Goal: Find specific page/section: Find specific page/section

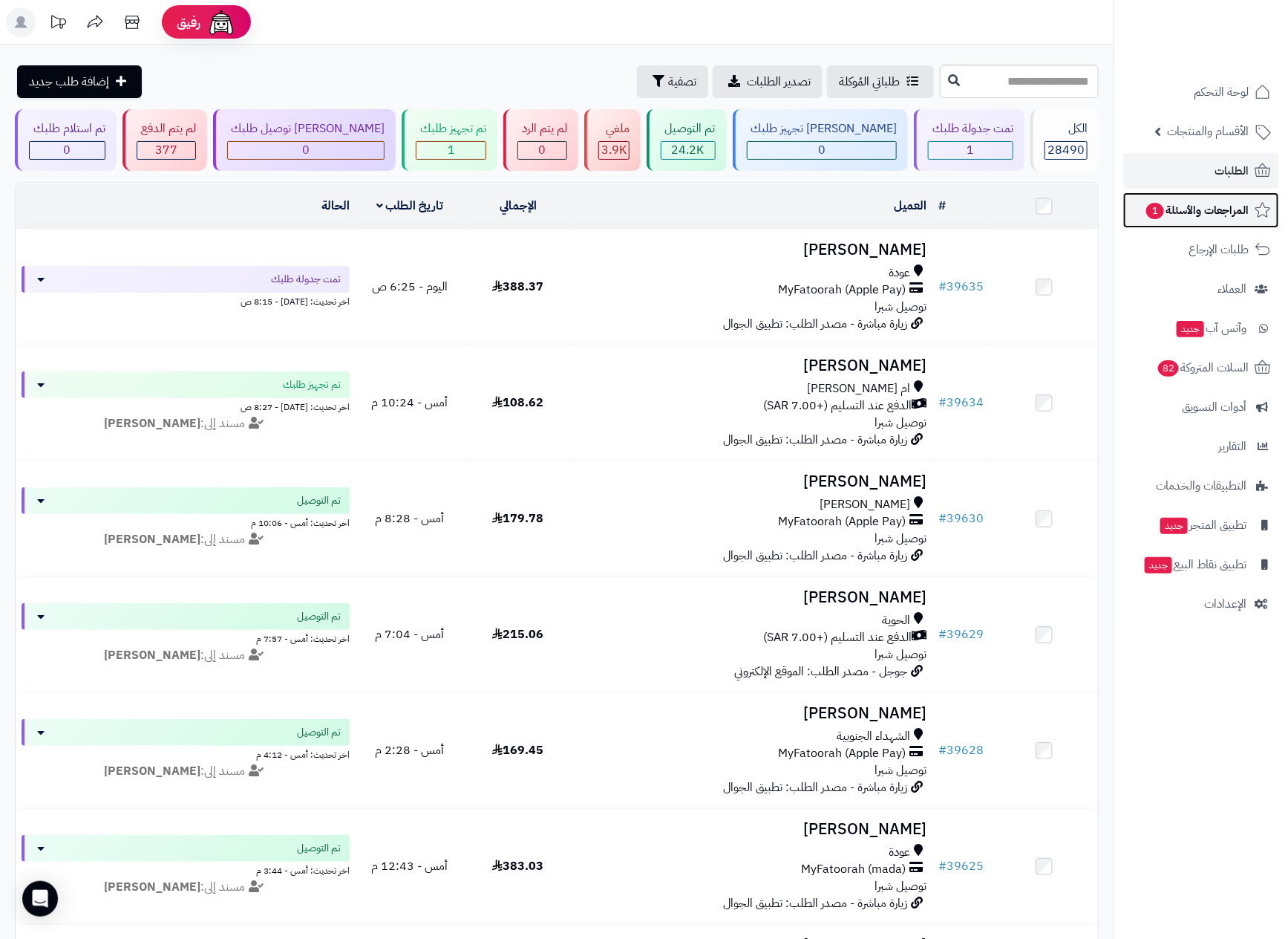
click at [1173, 212] on span "المراجعات والأسئلة 1" at bounding box center [1197, 210] width 104 height 21
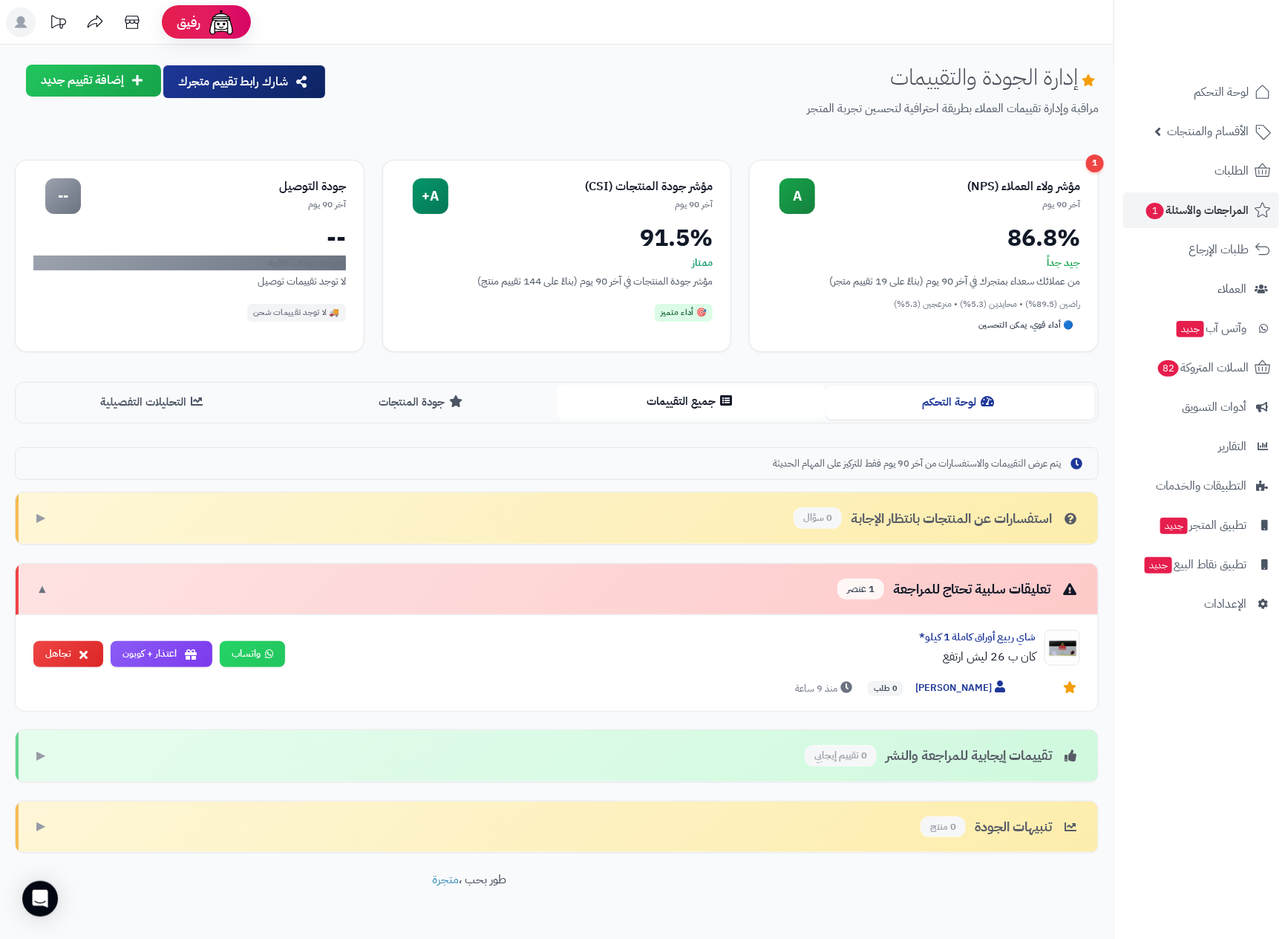
click at [667, 402] on button "جميع التقييمات" at bounding box center [691, 401] width 270 height 33
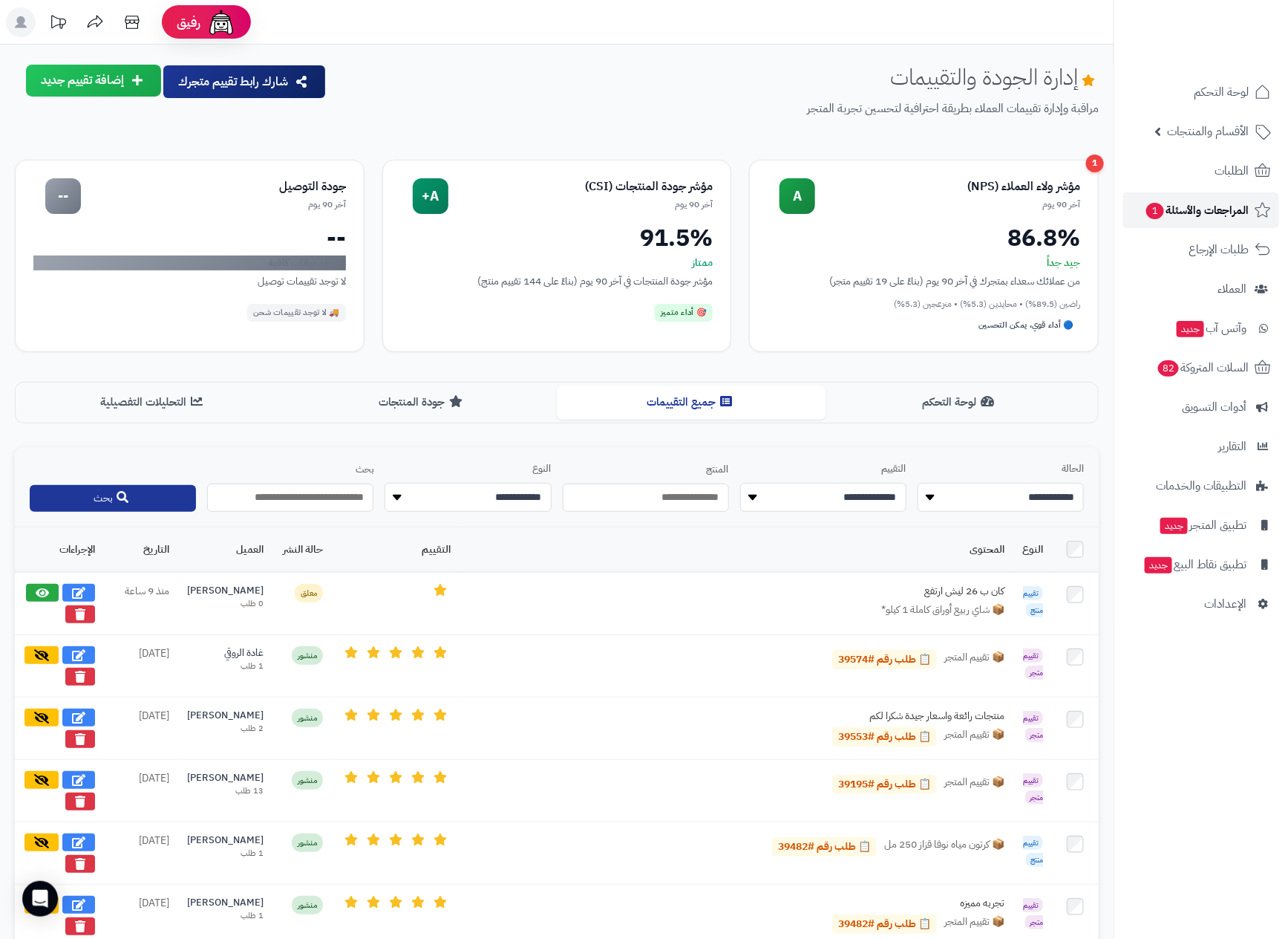
click at [1224, 203] on span "المراجعات والأسئلة 1" at bounding box center [1197, 210] width 104 height 21
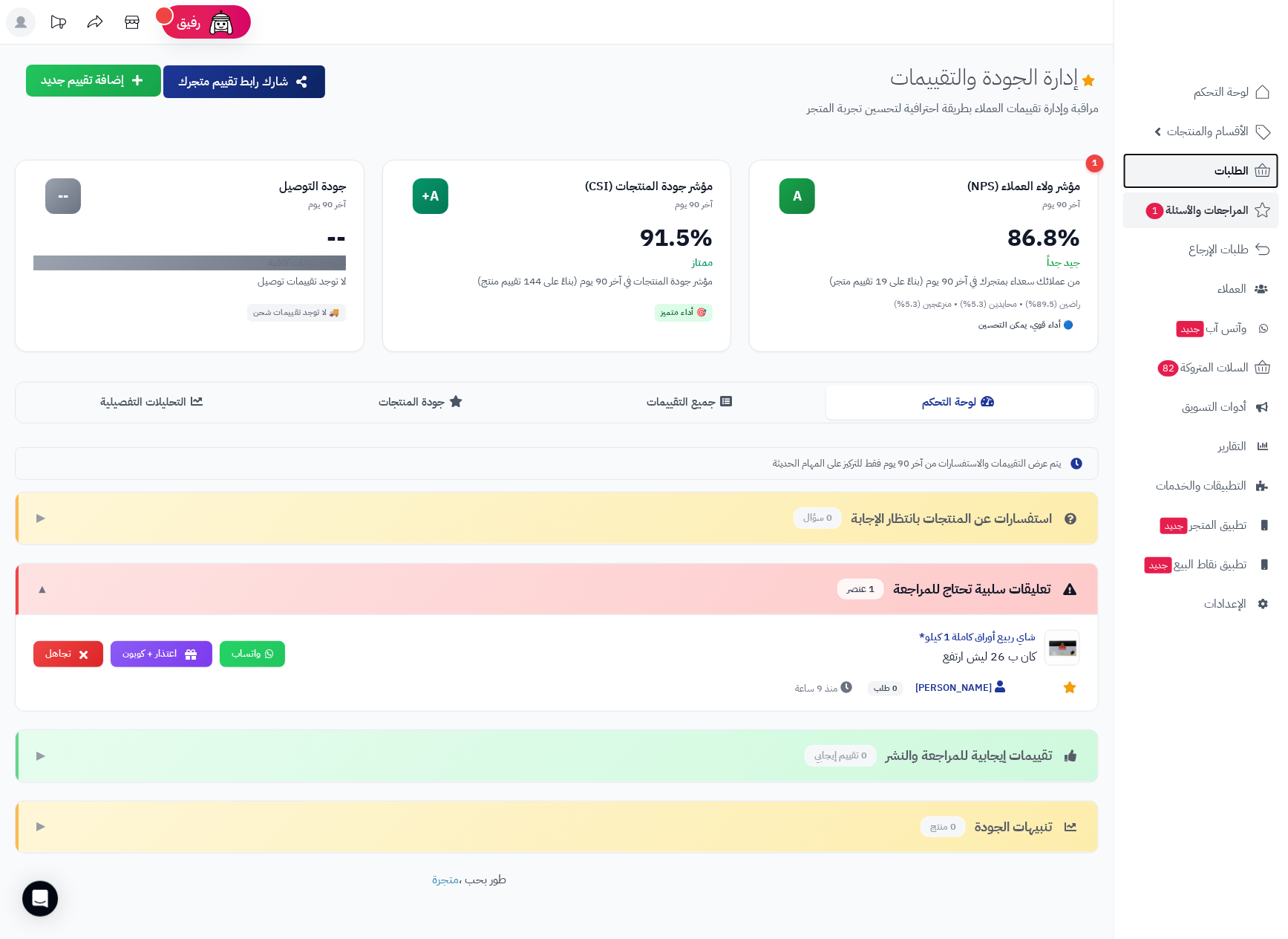
click at [1230, 162] on span "الطلبات" at bounding box center [1231, 170] width 34 height 21
